Goal: Transaction & Acquisition: Purchase product/service

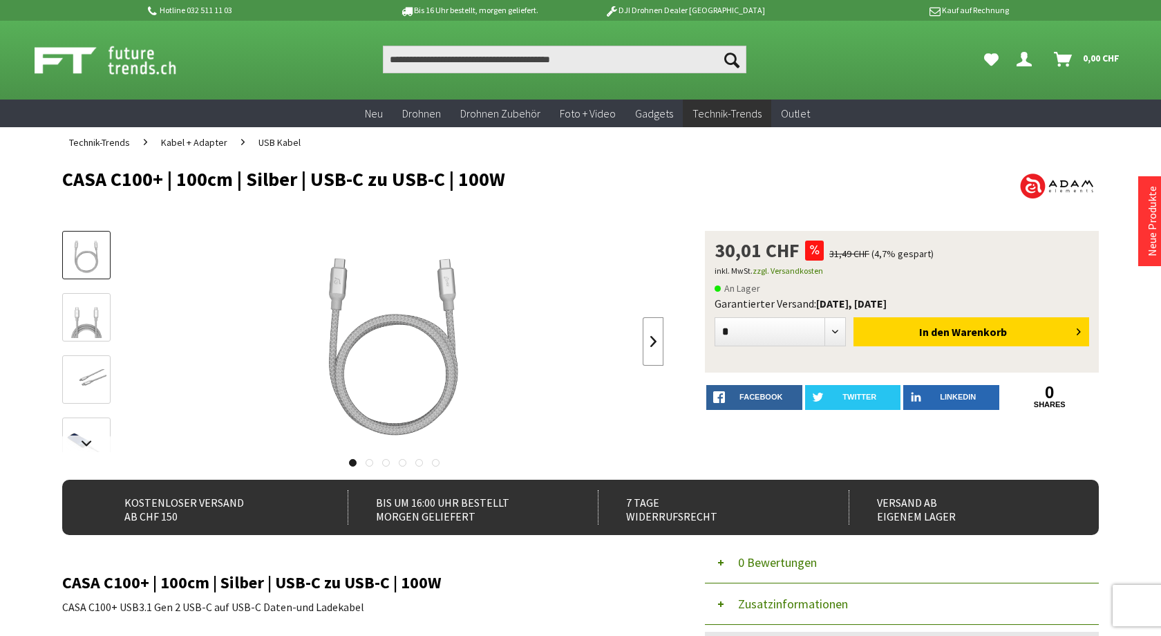
click at [651, 339] on link at bounding box center [653, 341] width 21 height 48
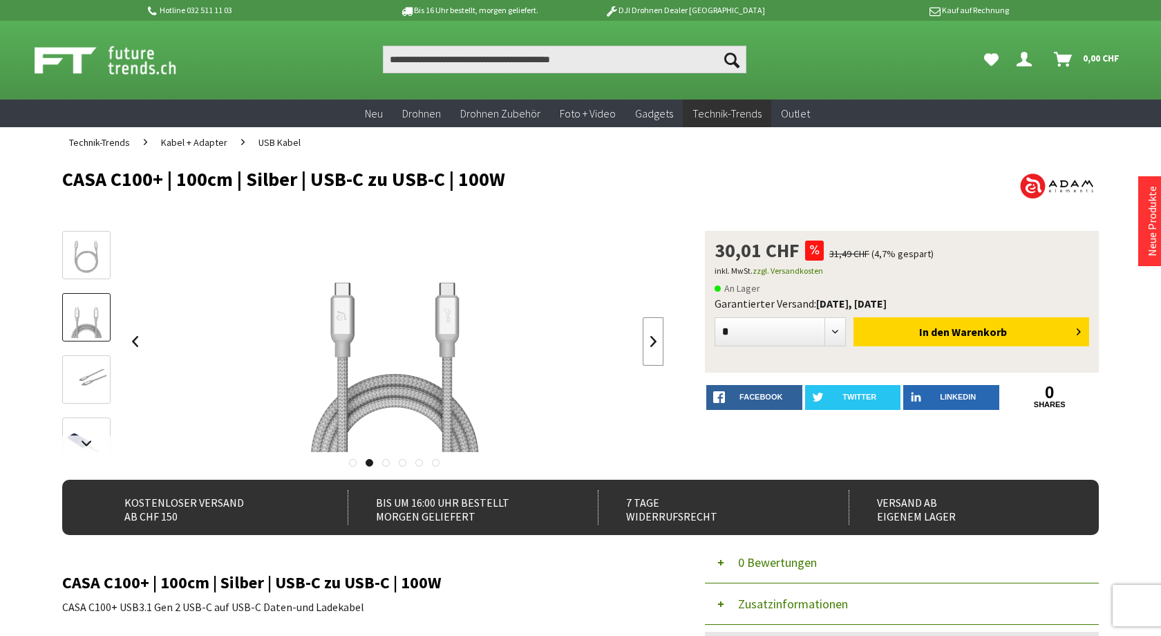
click at [651, 339] on link at bounding box center [653, 341] width 21 height 48
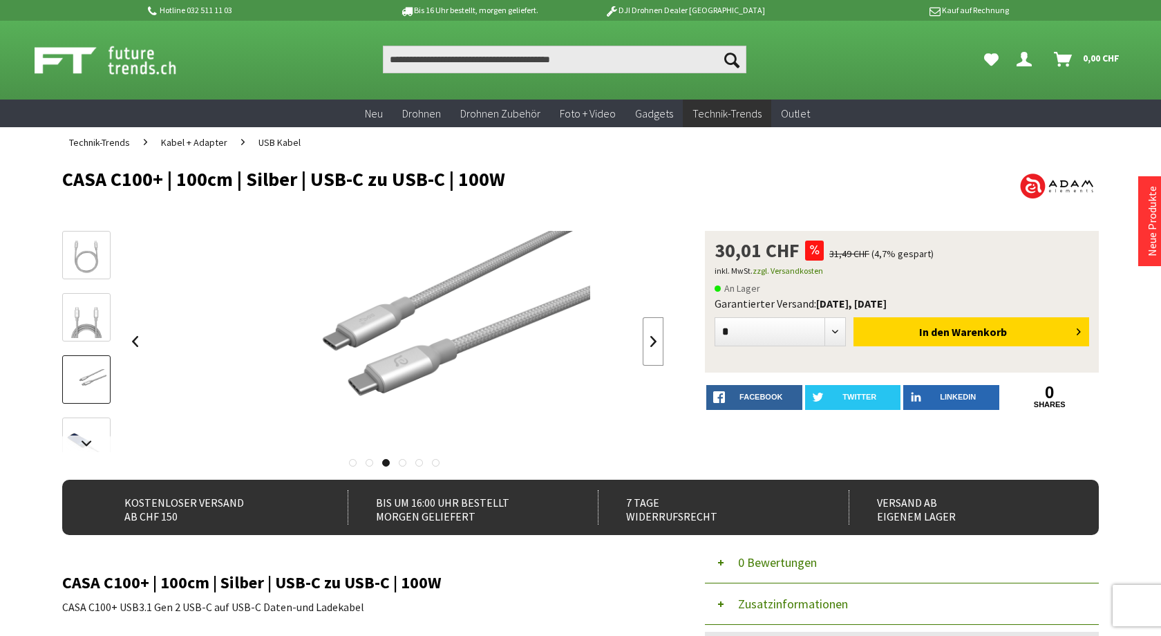
click at [650, 339] on link at bounding box center [653, 341] width 21 height 48
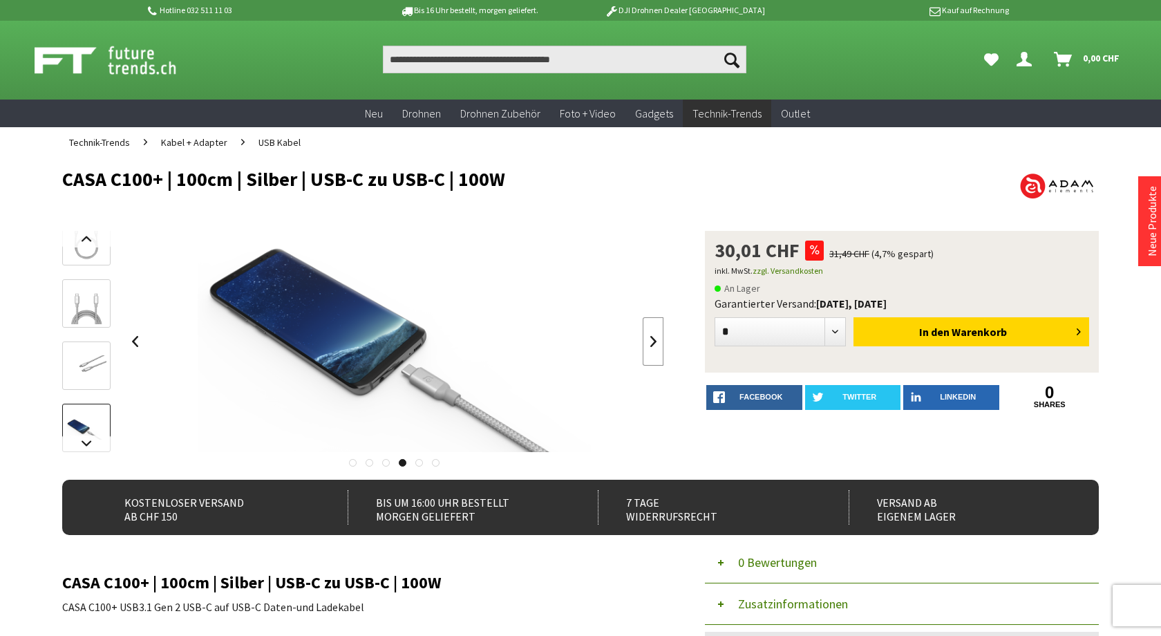
click at [650, 338] on link at bounding box center [653, 341] width 21 height 48
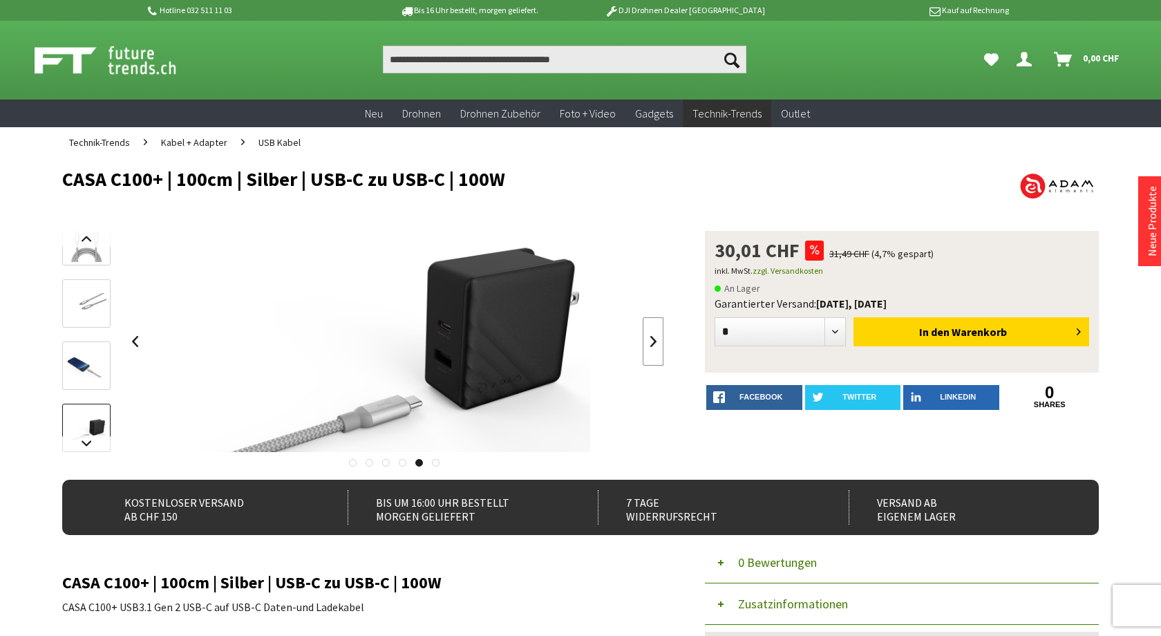
click at [650, 339] on link at bounding box center [653, 341] width 21 height 48
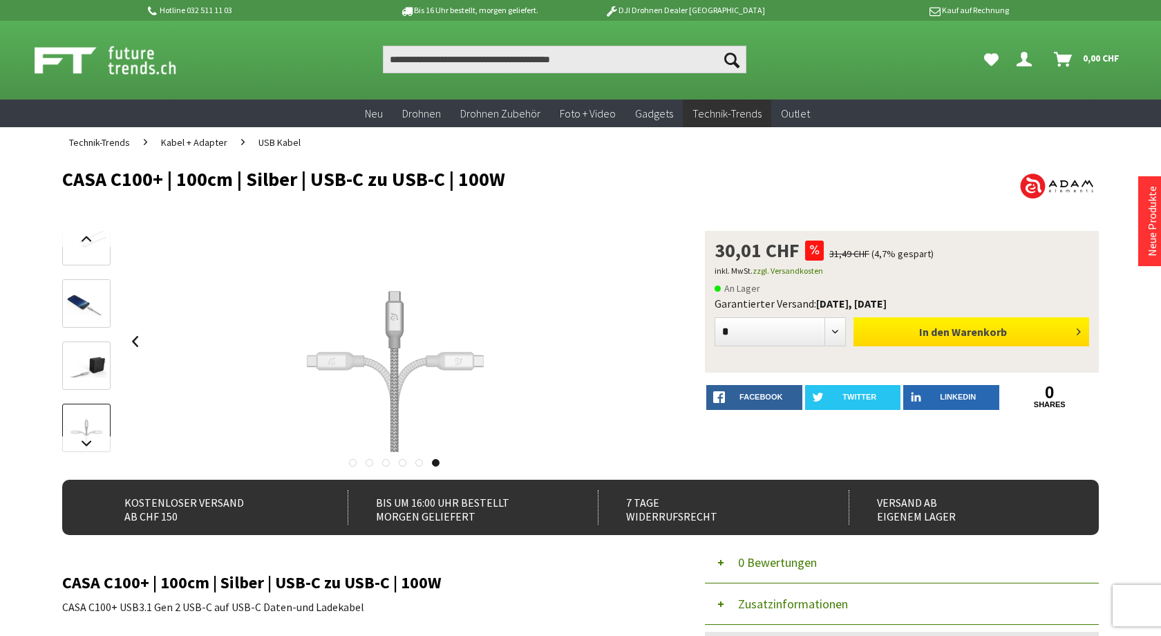
click at [939, 331] on span "In den" at bounding box center [934, 332] width 30 height 14
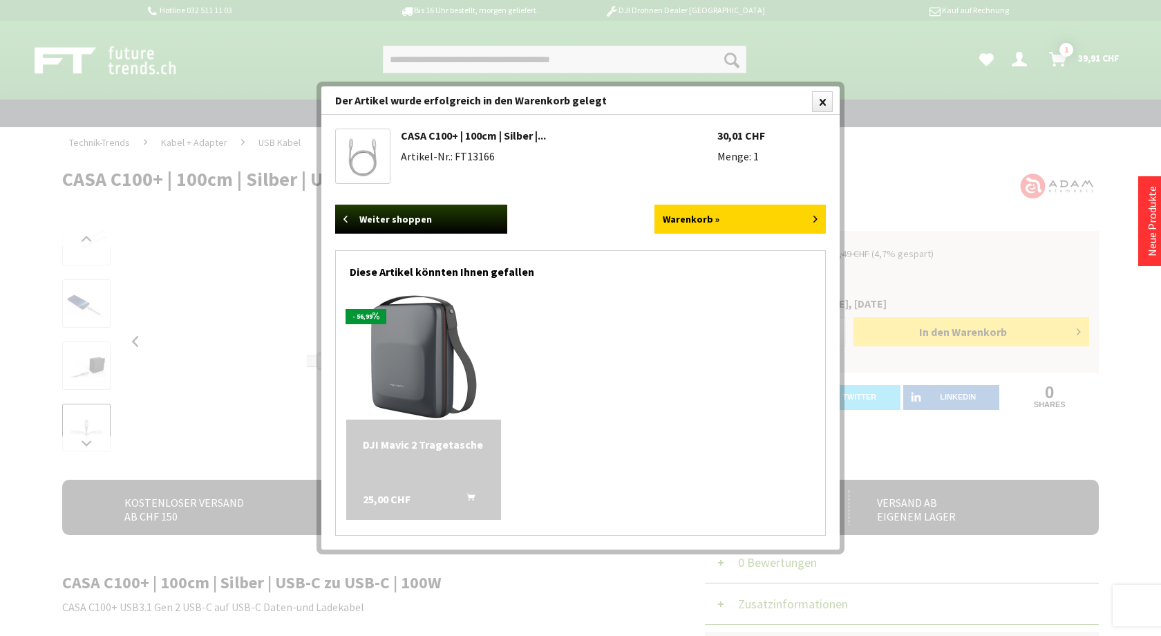
click at [218, 277] on div at bounding box center [580, 318] width 1161 height 636
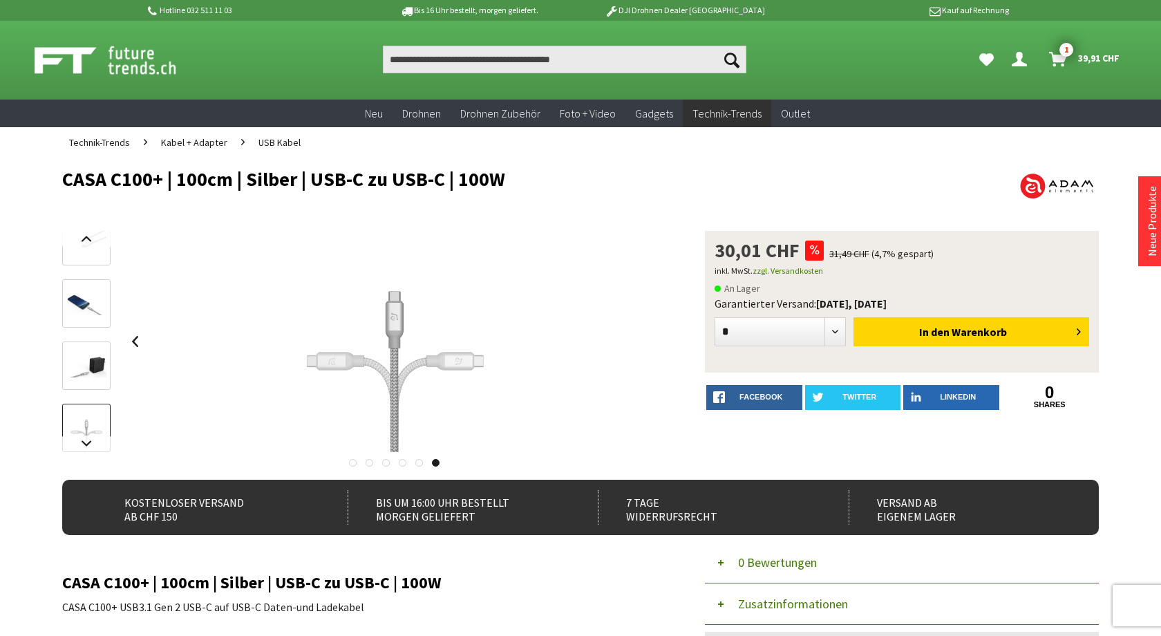
drag, startPoint x: 503, startPoint y: 179, endPoint x: 113, endPoint y: 174, distance: 390.0
click at [113, 174] on h1 "CASA C100+ | 100cm | Silber | USB-C zu USB-C | 100W" at bounding box center [477, 179] width 830 height 21
click at [507, 180] on h1 "CASA C100+ | 100cm | Silber | USB-C zu USB-C | 100W" at bounding box center [477, 179] width 830 height 21
drag, startPoint x: 507, startPoint y: 180, endPoint x: 66, endPoint y: 180, distance: 441.1
click at [66, 180] on h1 "CASA C100+ | 100cm | Silber | USB-C zu USB-C | 100W" at bounding box center [477, 179] width 830 height 21
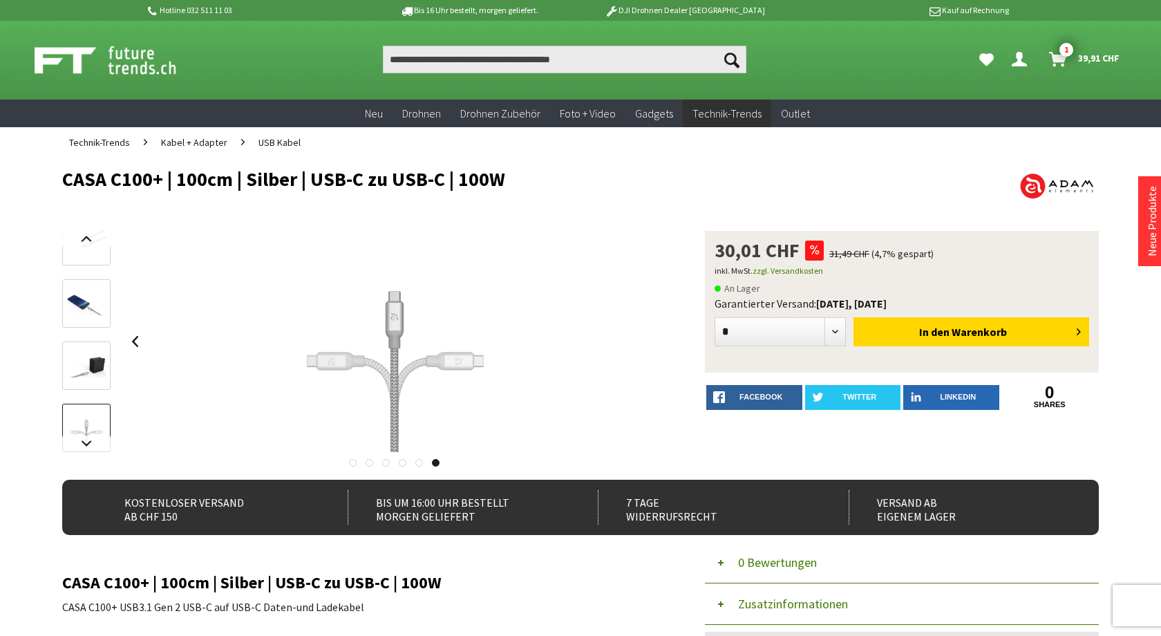
copy h1 "CASA C100+ | 100cm | Silber | USB-C zu USB-C | 100W"
click at [414, 57] on input "Produkt, Marke, Kategorie, EAN, Artikelnummer…" at bounding box center [565, 60] width 364 height 28
paste input "**********"
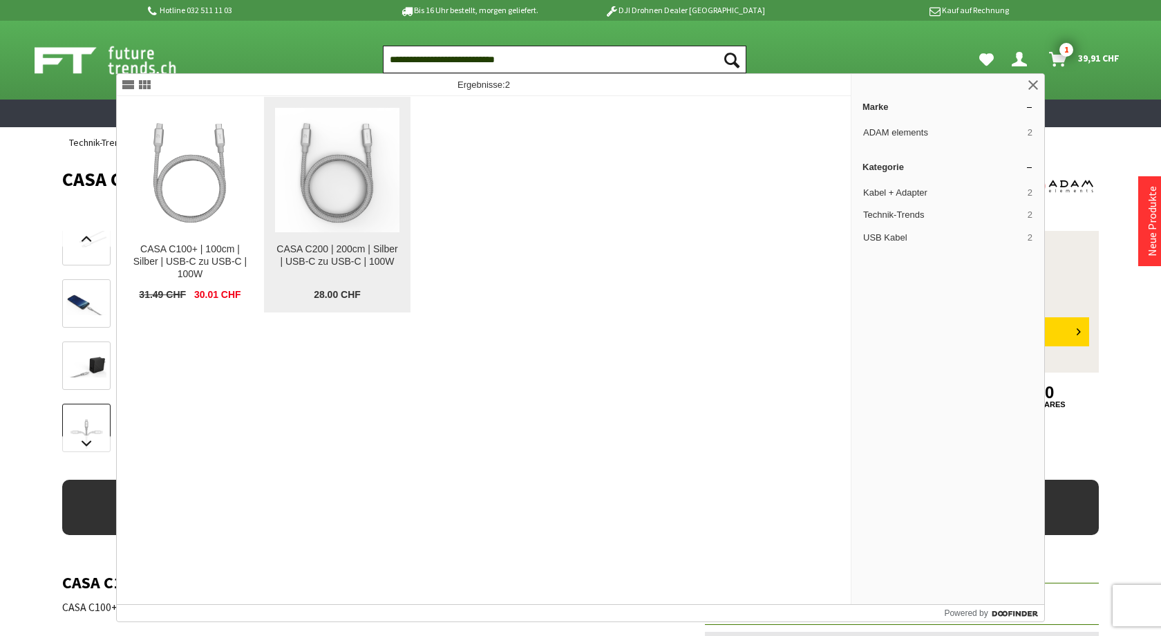
type input "**********"
click at [360, 160] on img at bounding box center [337, 170] width 124 height 124
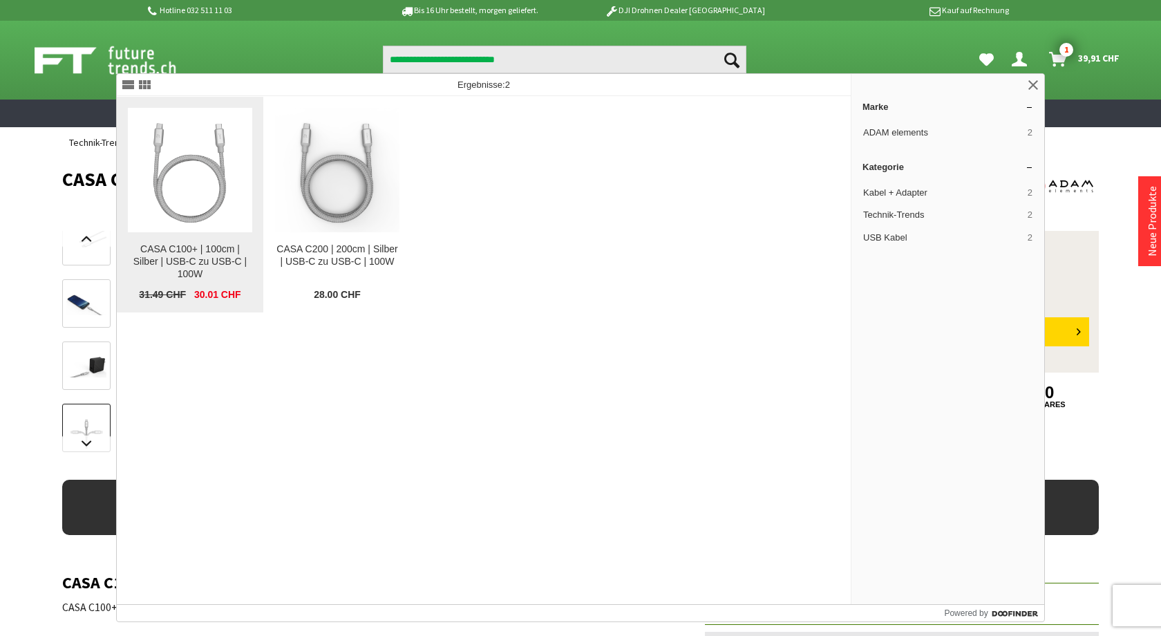
click at [190, 207] on img at bounding box center [190, 170] width 124 height 124
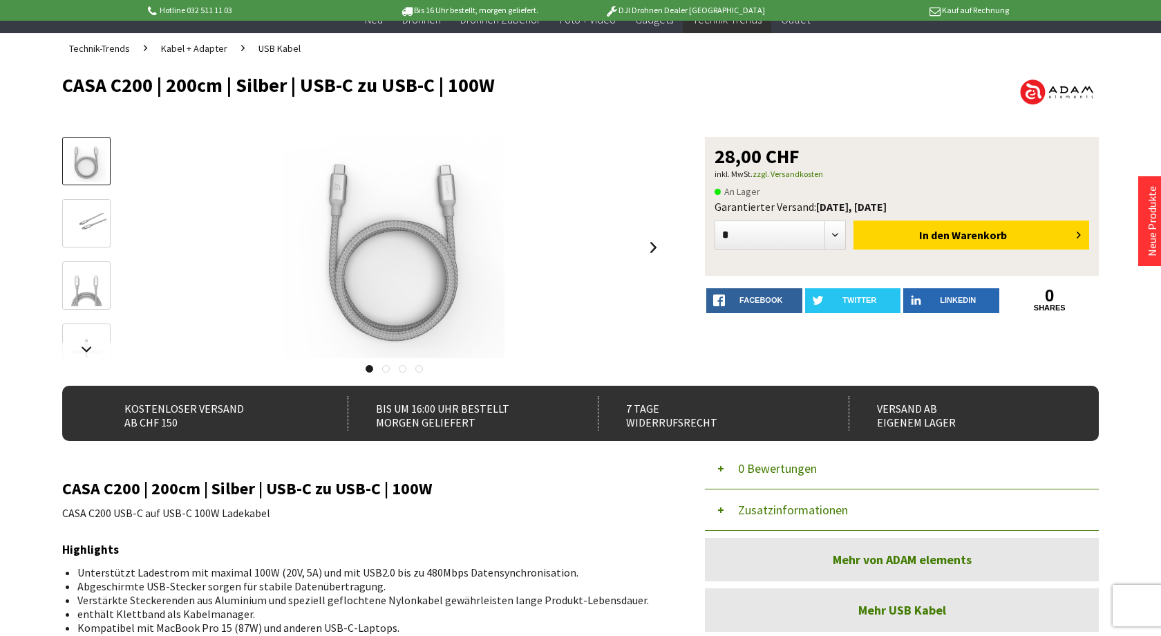
scroll to position [103, 0]
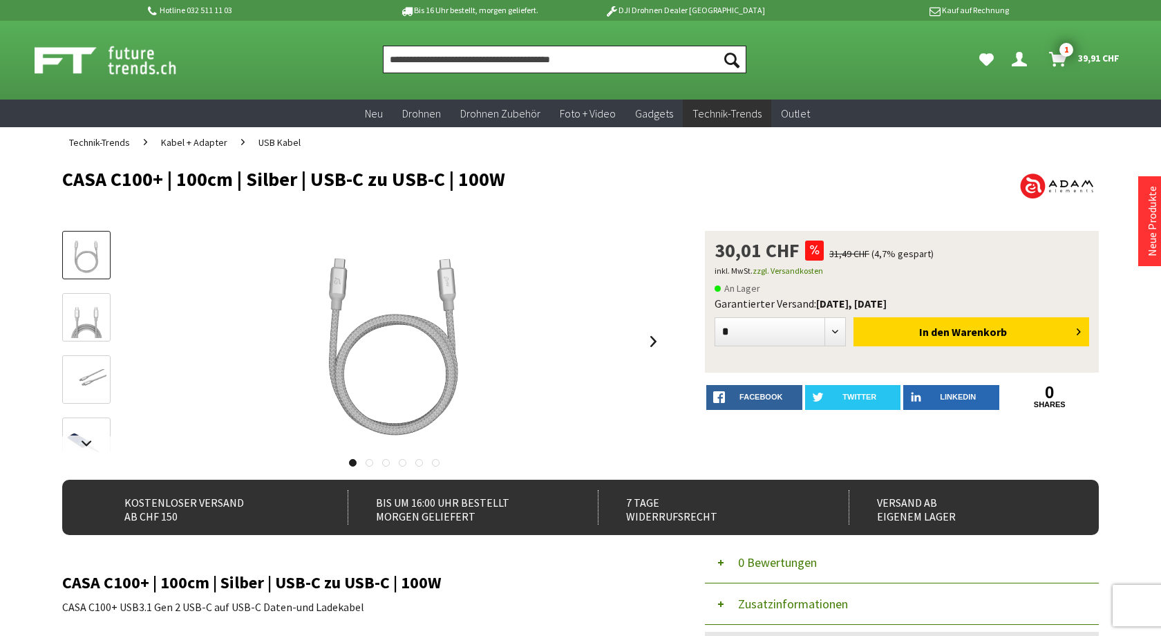
click at [428, 57] on input "Produkt, Marke, Kategorie, EAN, Artikelnummer…" at bounding box center [565, 60] width 364 height 28
paste input "**********"
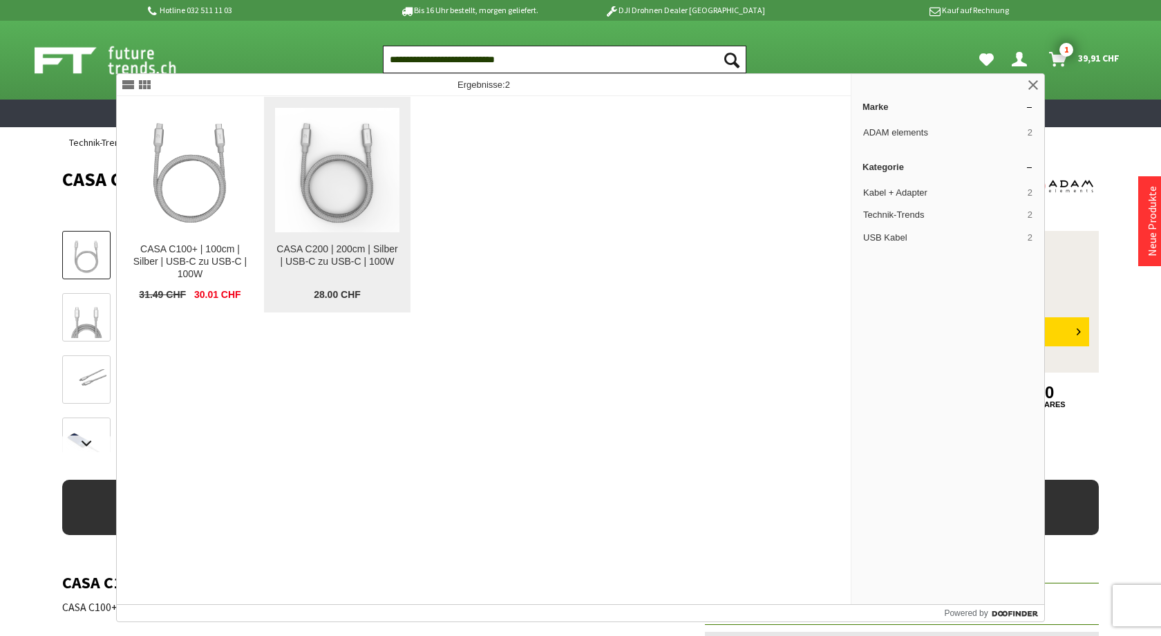
type input "**********"
click at [332, 194] on img at bounding box center [337, 170] width 124 height 124
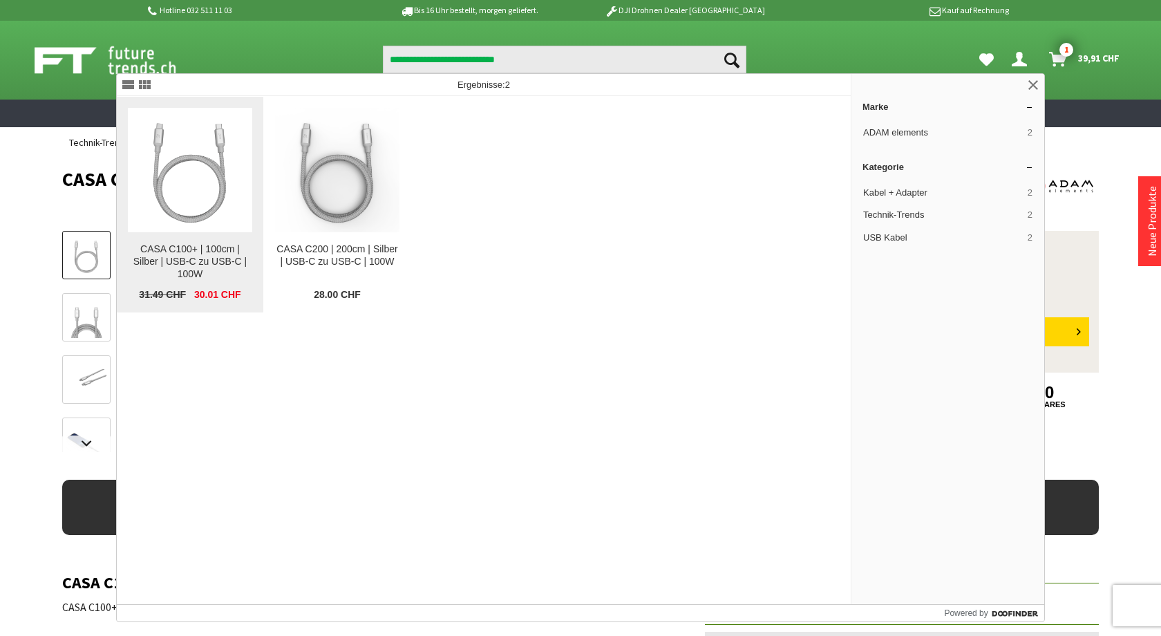
click at [198, 182] on img at bounding box center [190, 170] width 124 height 124
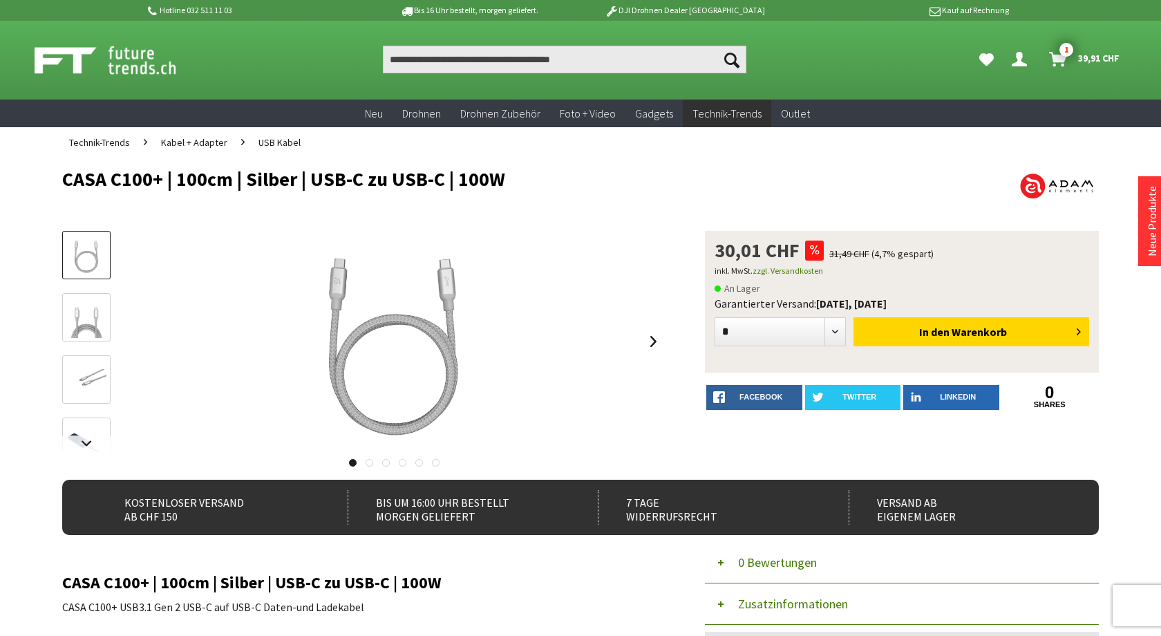
click at [64, 176] on h1 "CASA C100+ | 100cm | Silber | USB-C zu USB-C | 100W" at bounding box center [477, 179] width 830 height 21
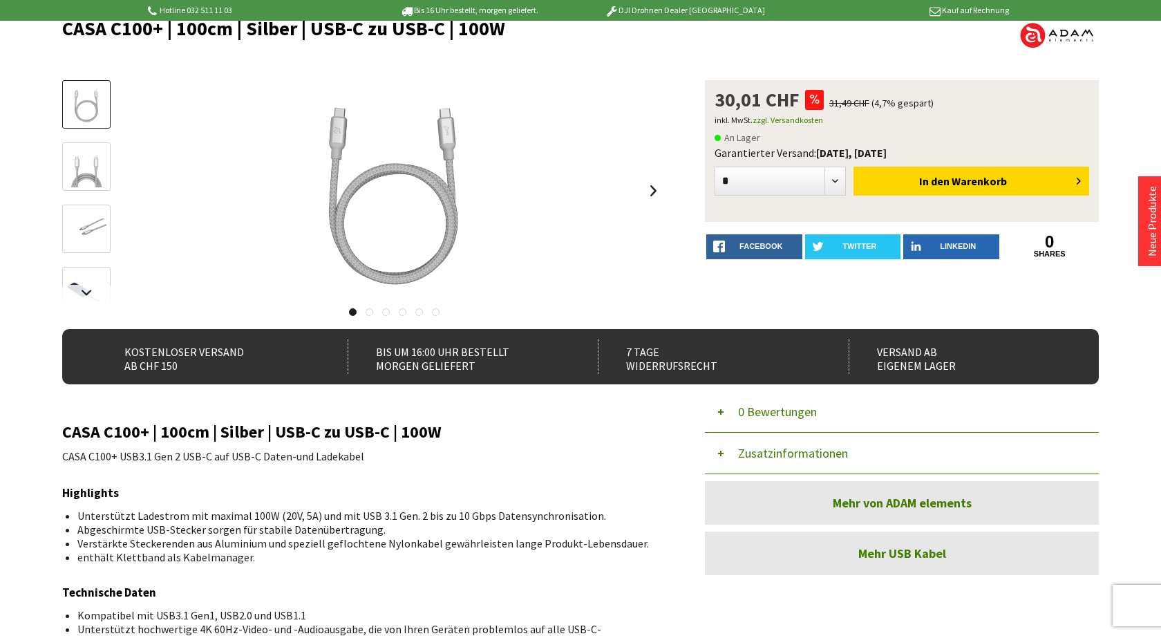
scroll to position [155, 0]
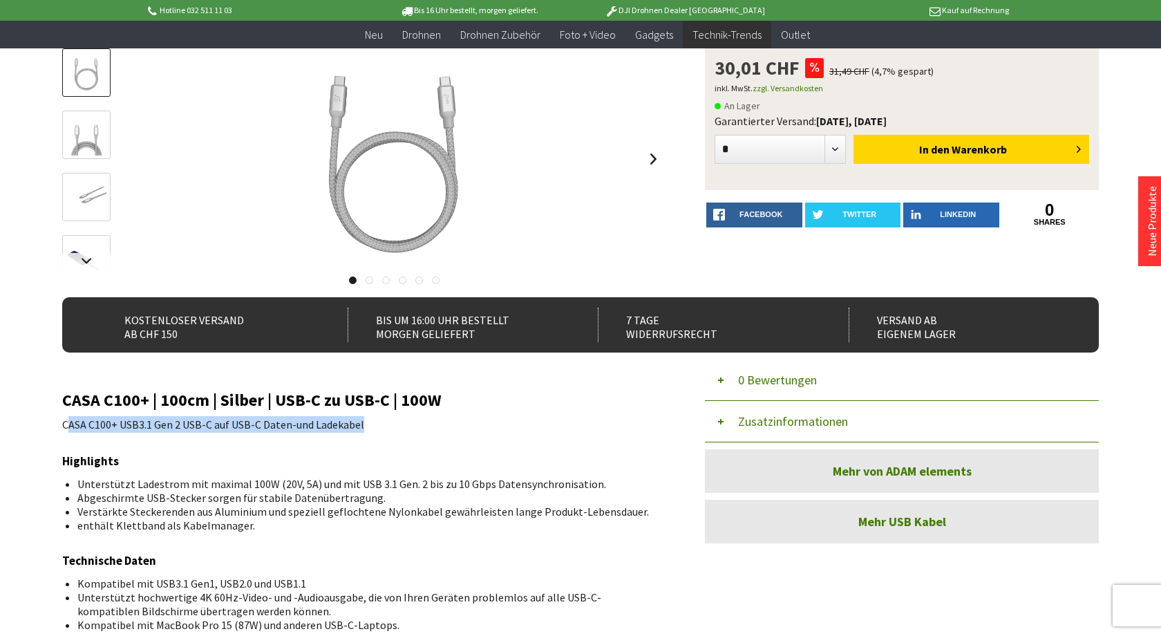
drag, startPoint x: 66, startPoint y: 424, endPoint x: 368, endPoint y: 427, distance: 302.1
copy p "ASA C100+ USB3.1 Gen 2 USB-C auf USB-C Daten-und Ladekabel"
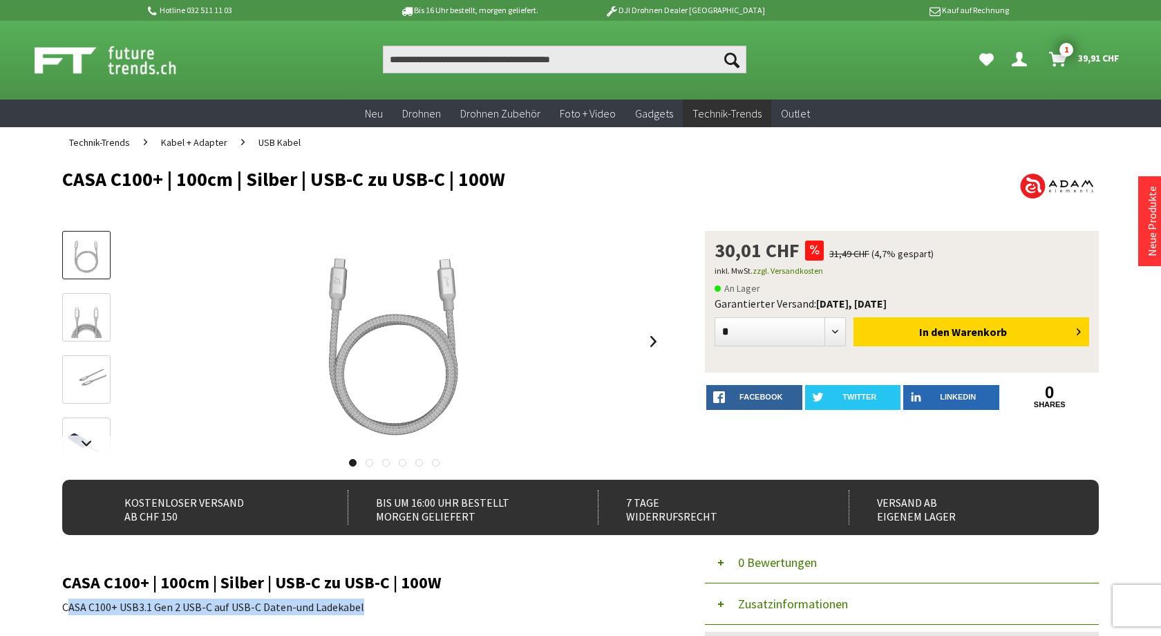
scroll to position [0, 0]
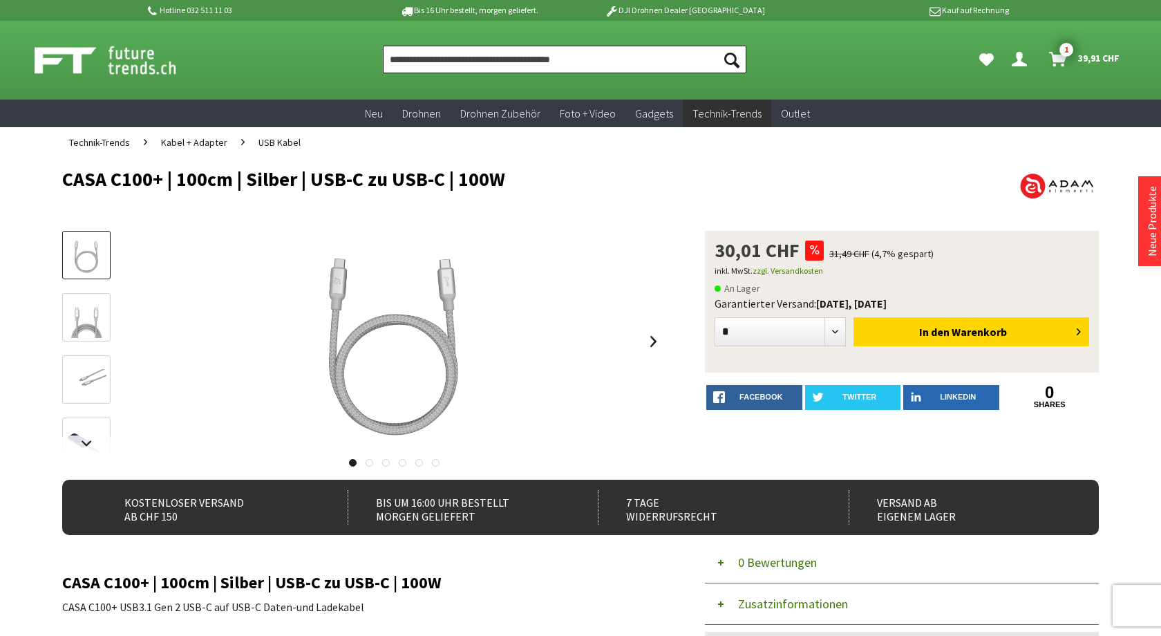
click at [463, 56] on input "Produkt, Marke, Kategorie, EAN, Artikelnummer…" at bounding box center [565, 60] width 364 height 28
paste input "**********"
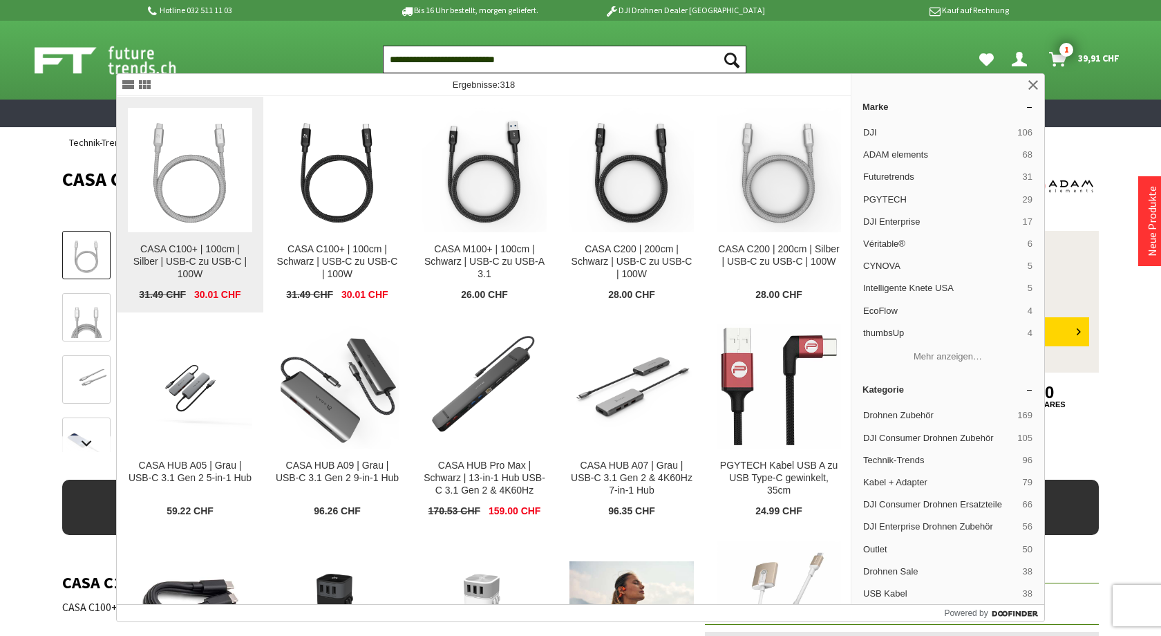
type input "**********"
click at [174, 180] on img at bounding box center [190, 170] width 124 height 124
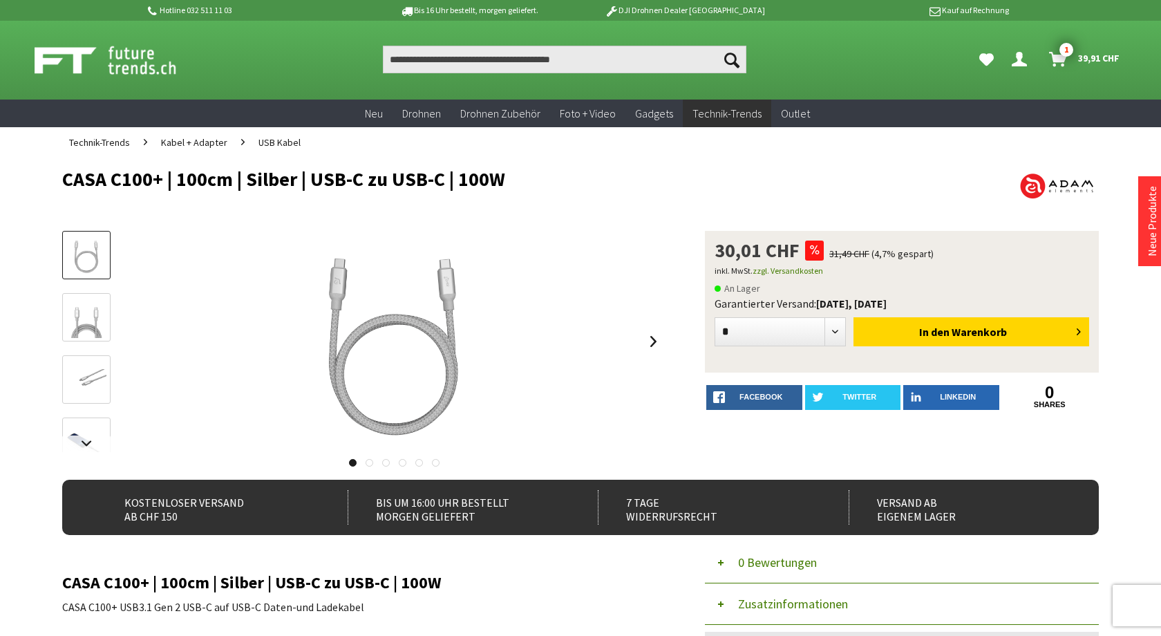
drag, startPoint x: 64, startPoint y: 176, endPoint x: 510, endPoint y: 176, distance: 445.2
click at [510, 176] on h1 "CASA C100+ | 100cm | Silber | USB-C zu USB-C | 100W" at bounding box center [477, 179] width 830 height 21
copy h1 "CASA C100+ | 100cm | Silber | USB-C zu USB-C | 100W"
